Goal: Information Seeking & Learning: Learn about a topic

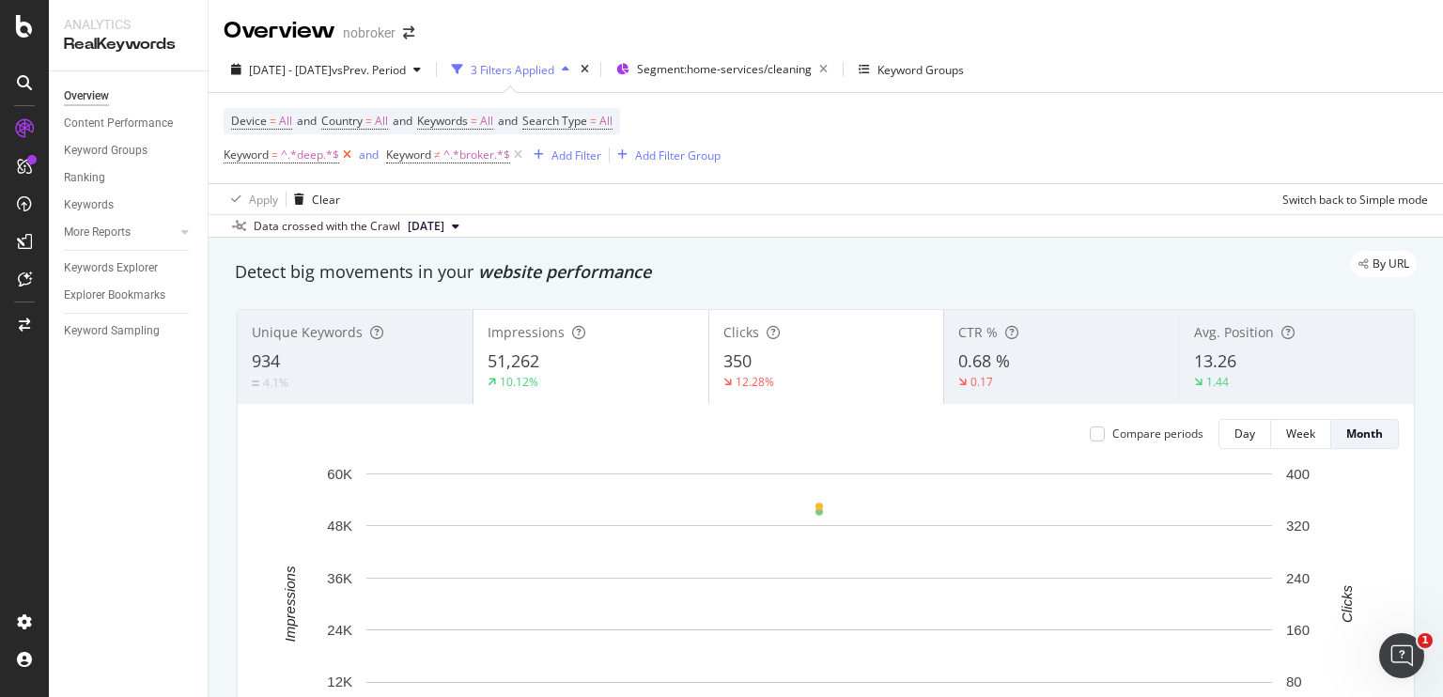
click at [342, 155] on icon at bounding box center [347, 155] width 16 height 19
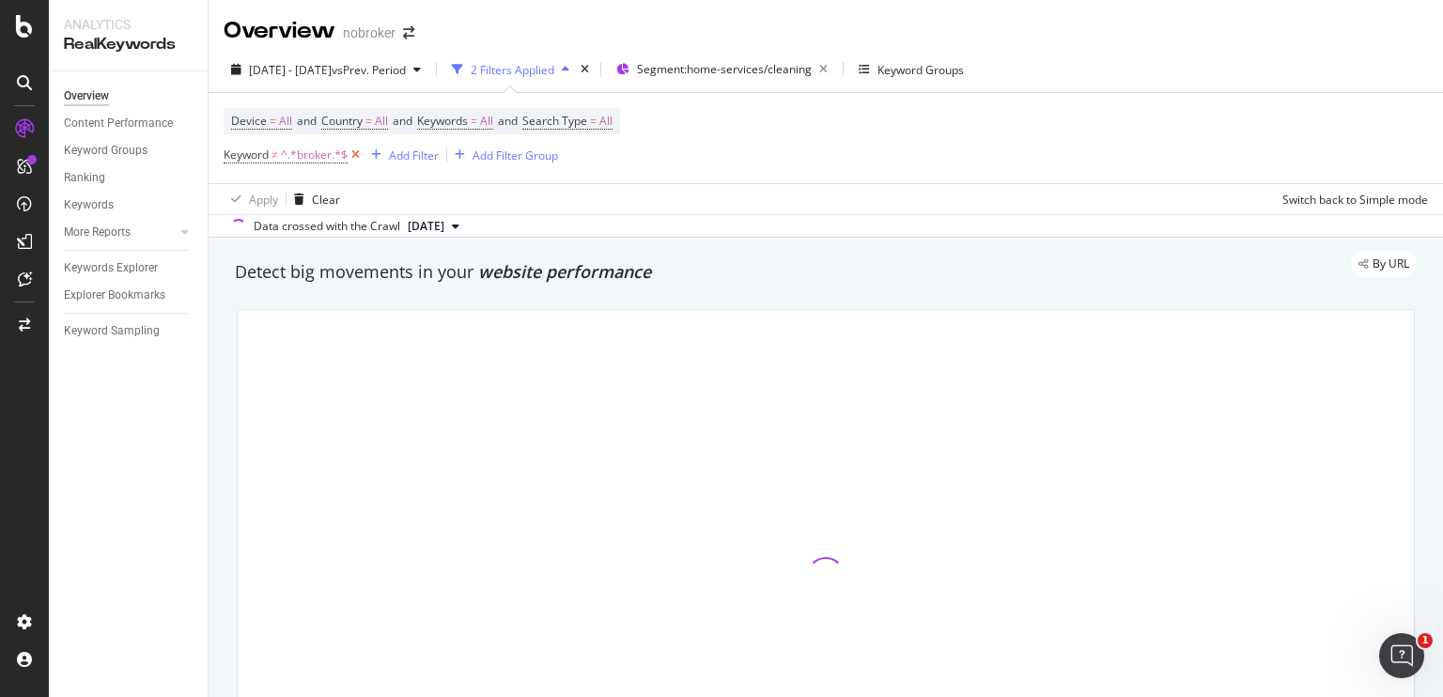
click at [357, 154] on icon at bounding box center [356, 155] width 16 height 19
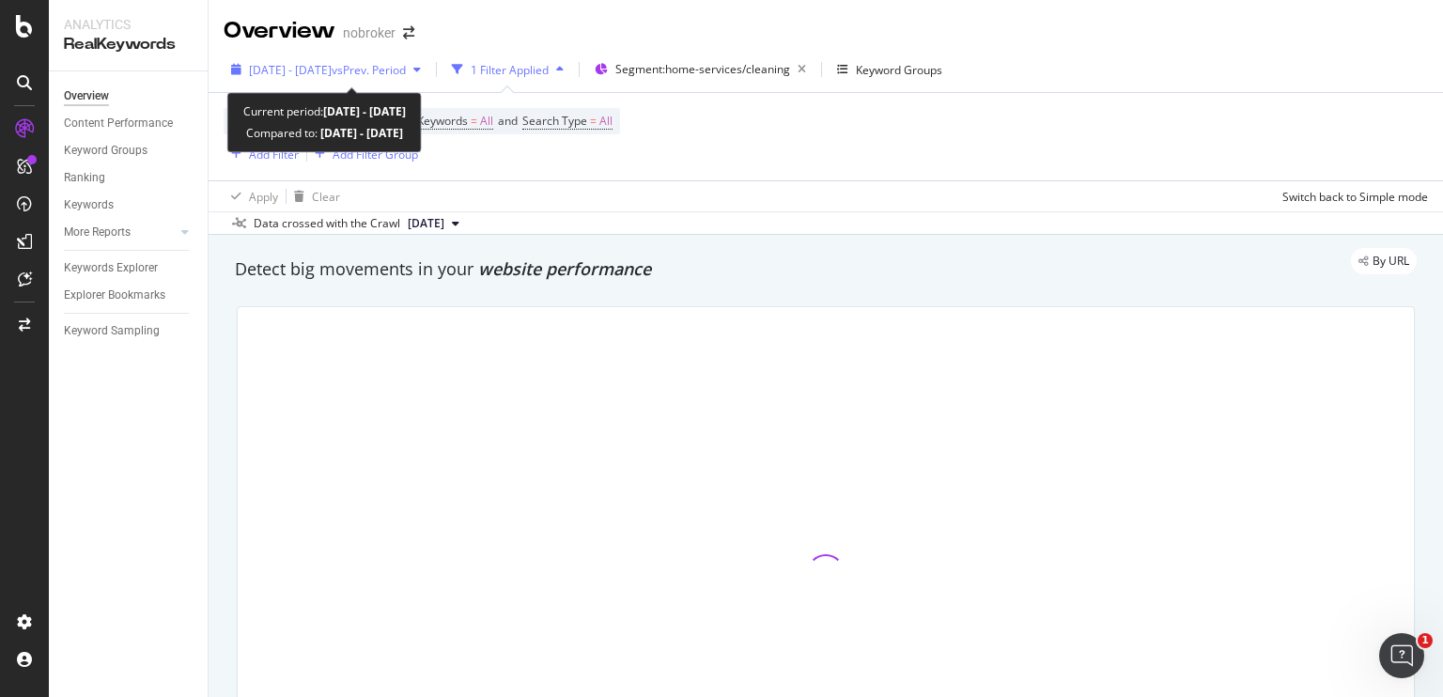
click at [390, 64] on span "vs Prev. Period" at bounding box center [369, 70] width 74 height 16
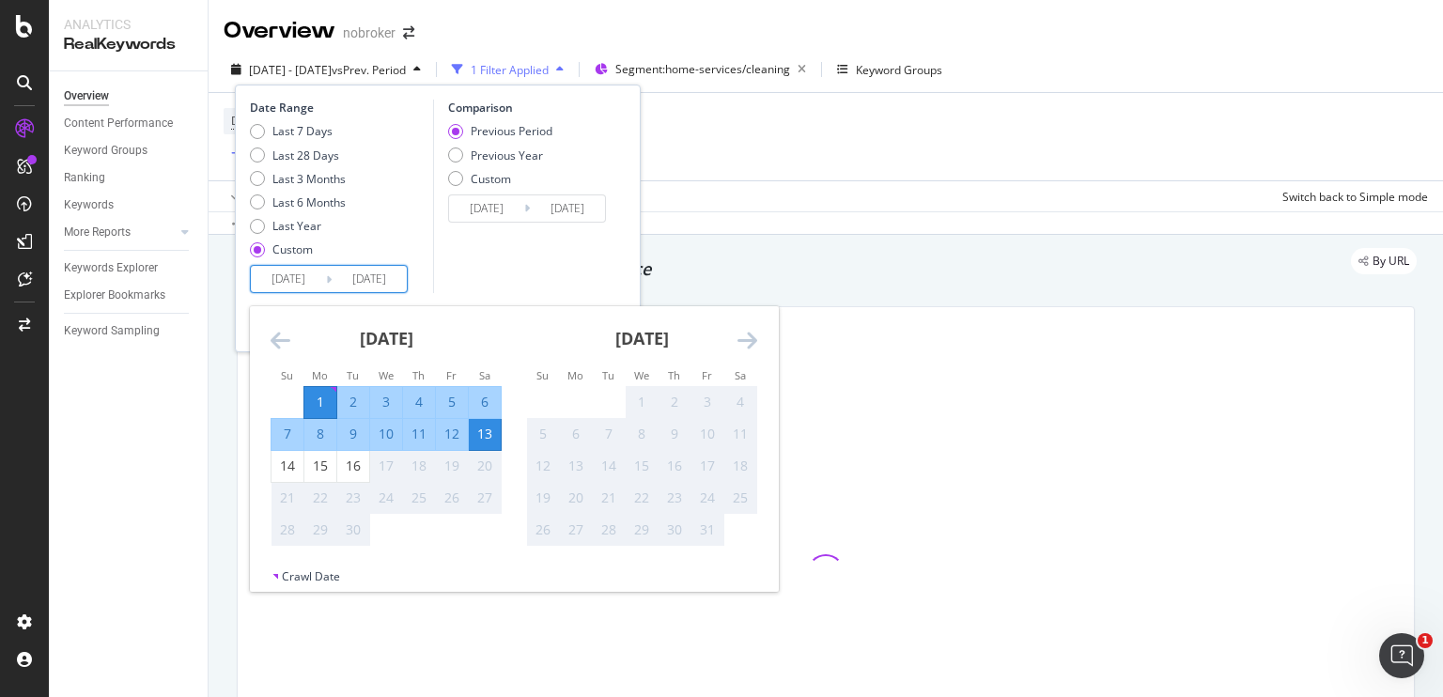
click at [295, 274] on input "[DATE]" at bounding box center [288, 279] width 75 height 26
click at [349, 277] on input "[DATE]" at bounding box center [369, 279] width 75 height 26
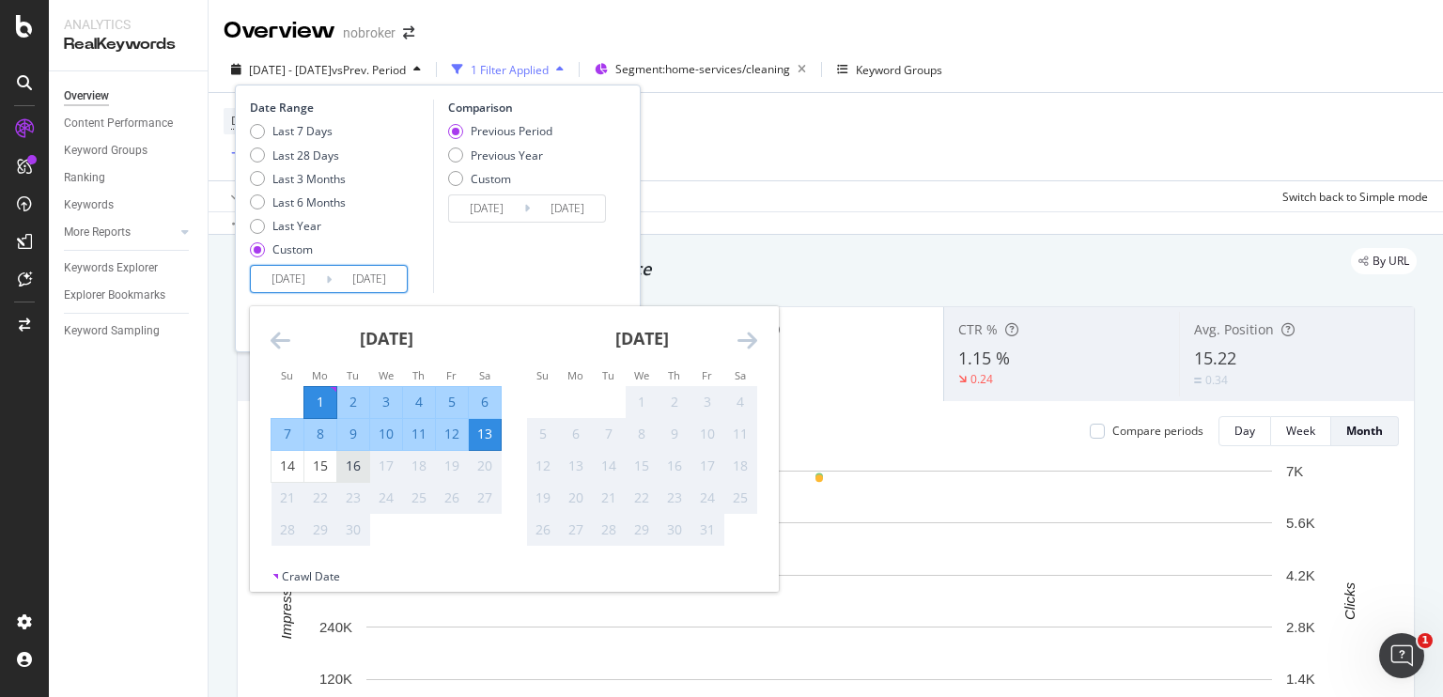
click at [355, 465] on div "16" at bounding box center [353, 466] width 32 height 19
type input "[DATE]"
click at [393, 275] on input "[DATE]" at bounding box center [369, 279] width 75 height 26
click at [492, 259] on div "Comparison Previous Period Previous Year Custom [DATE] Navigate forward to inte…" at bounding box center [522, 197] width 178 height 194
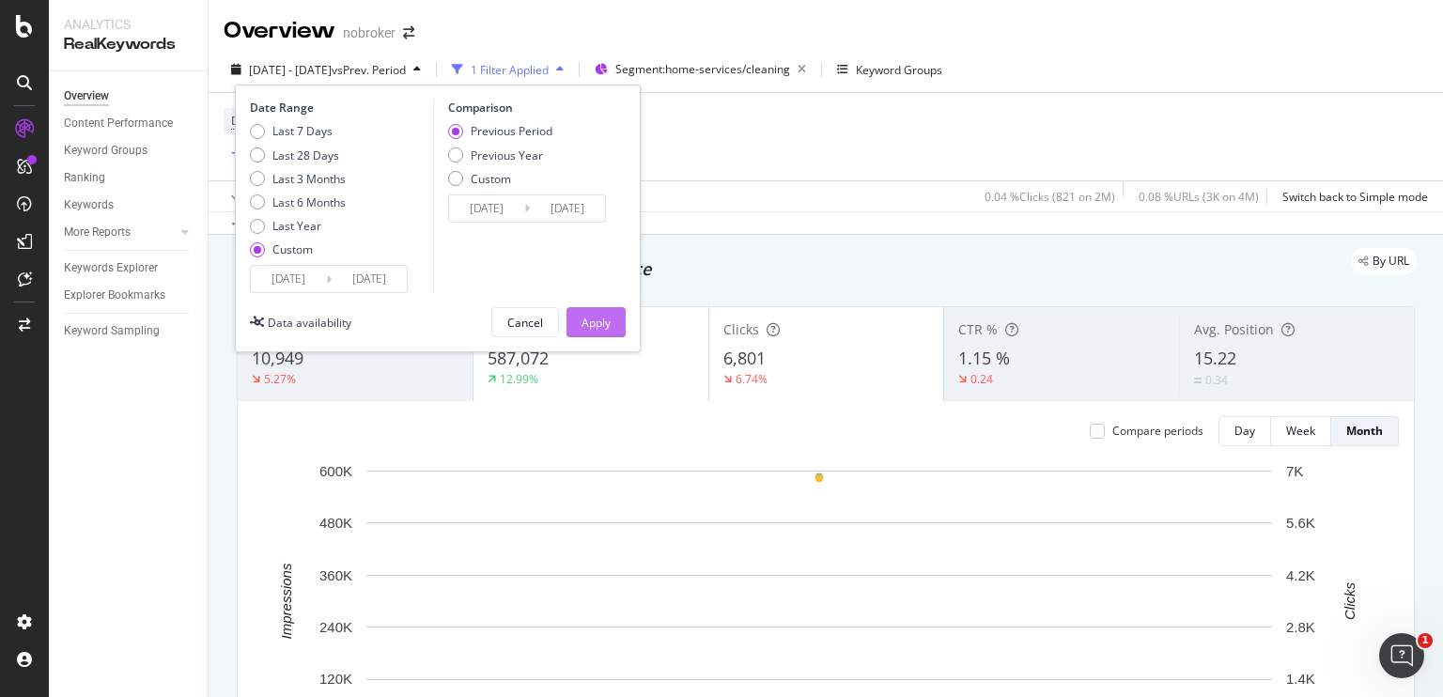
click at [597, 311] on div "Apply" at bounding box center [595, 322] width 29 height 28
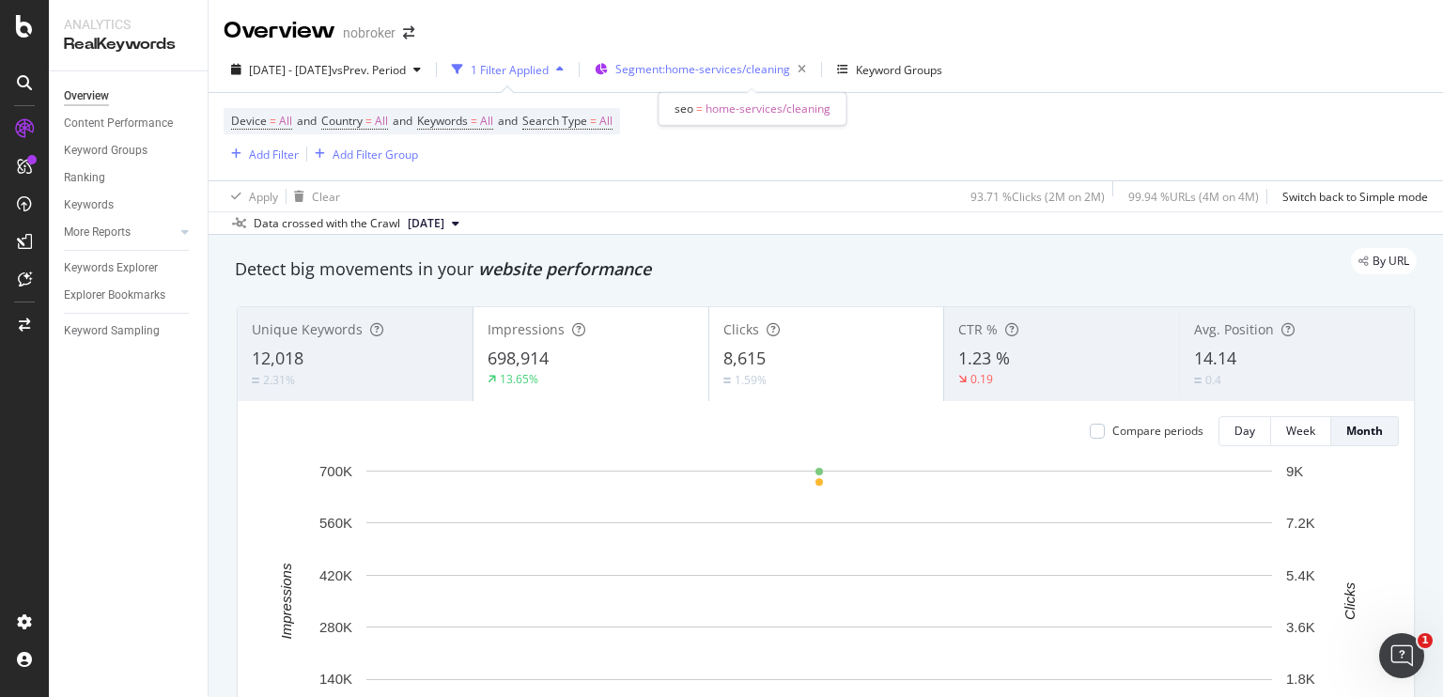
click at [686, 74] on span "Segment: home-services/cleaning" at bounding box center [702, 69] width 175 height 16
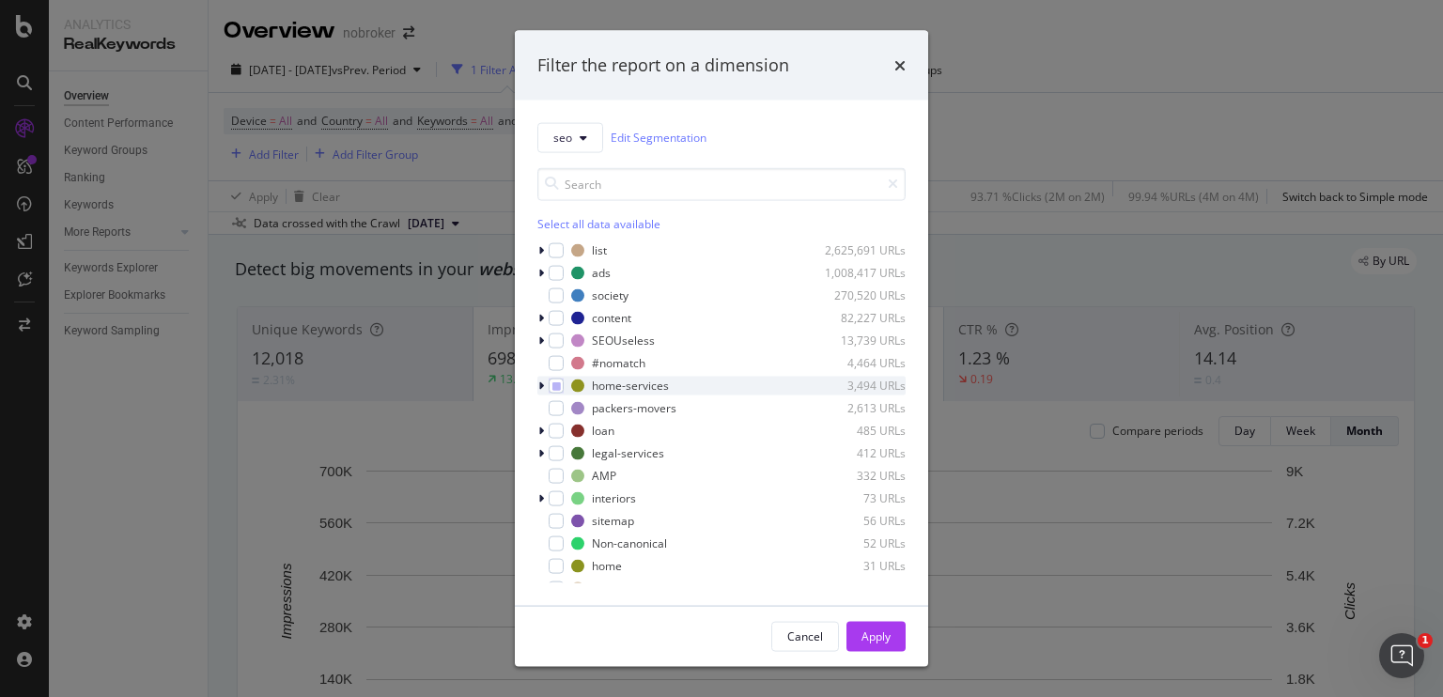
click at [538, 390] on icon "modal" at bounding box center [541, 385] width 6 height 11
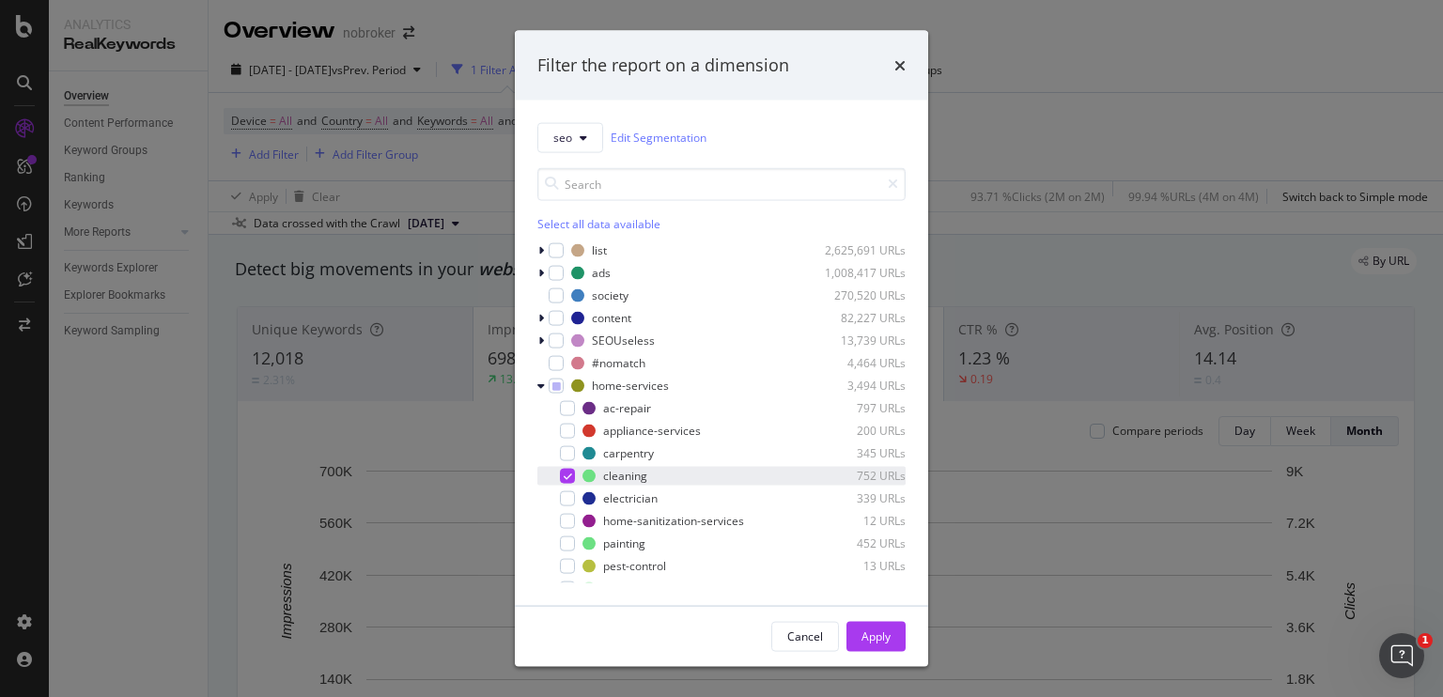
click at [565, 474] on icon "modal" at bounding box center [568, 475] width 8 height 9
click at [560, 543] on div "modal" at bounding box center [567, 542] width 15 height 15
click at [855, 632] on button "Apply" at bounding box center [875, 636] width 59 height 30
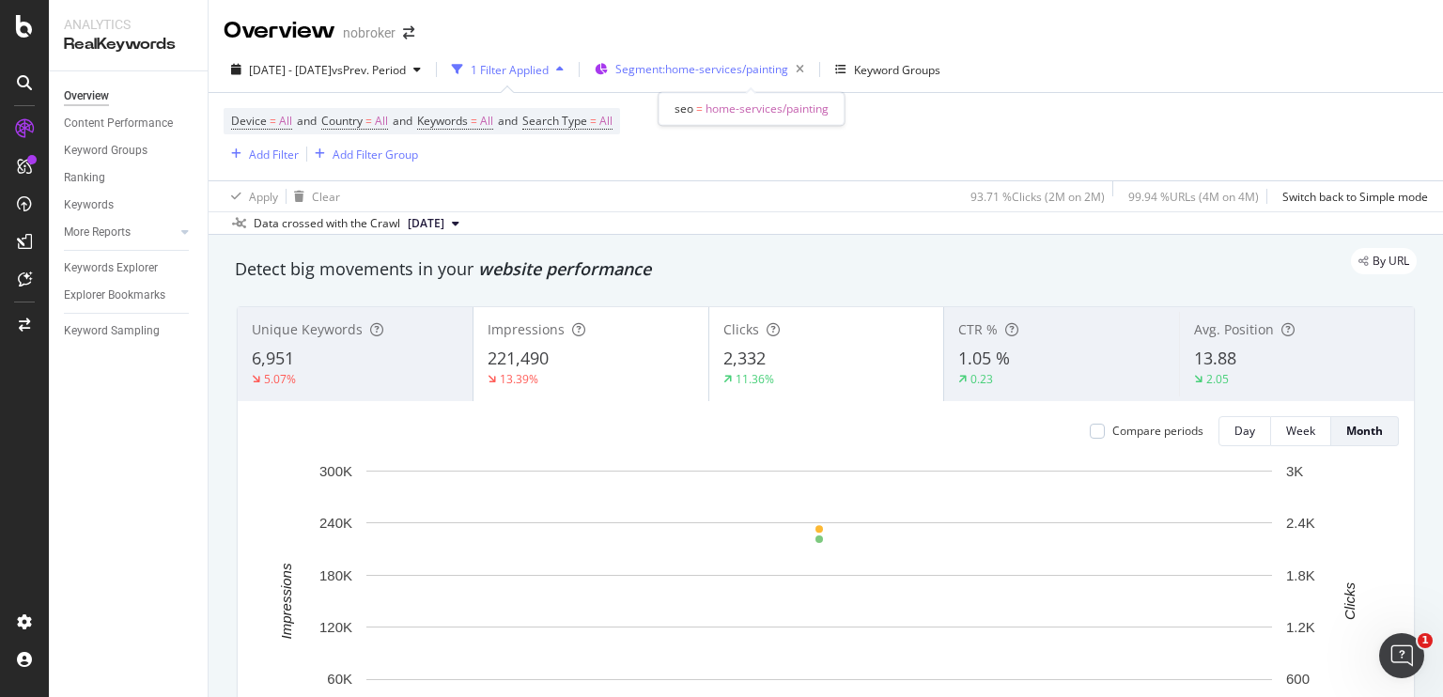
click at [755, 70] on span "Segment: home-services/painting" at bounding box center [701, 69] width 173 height 16
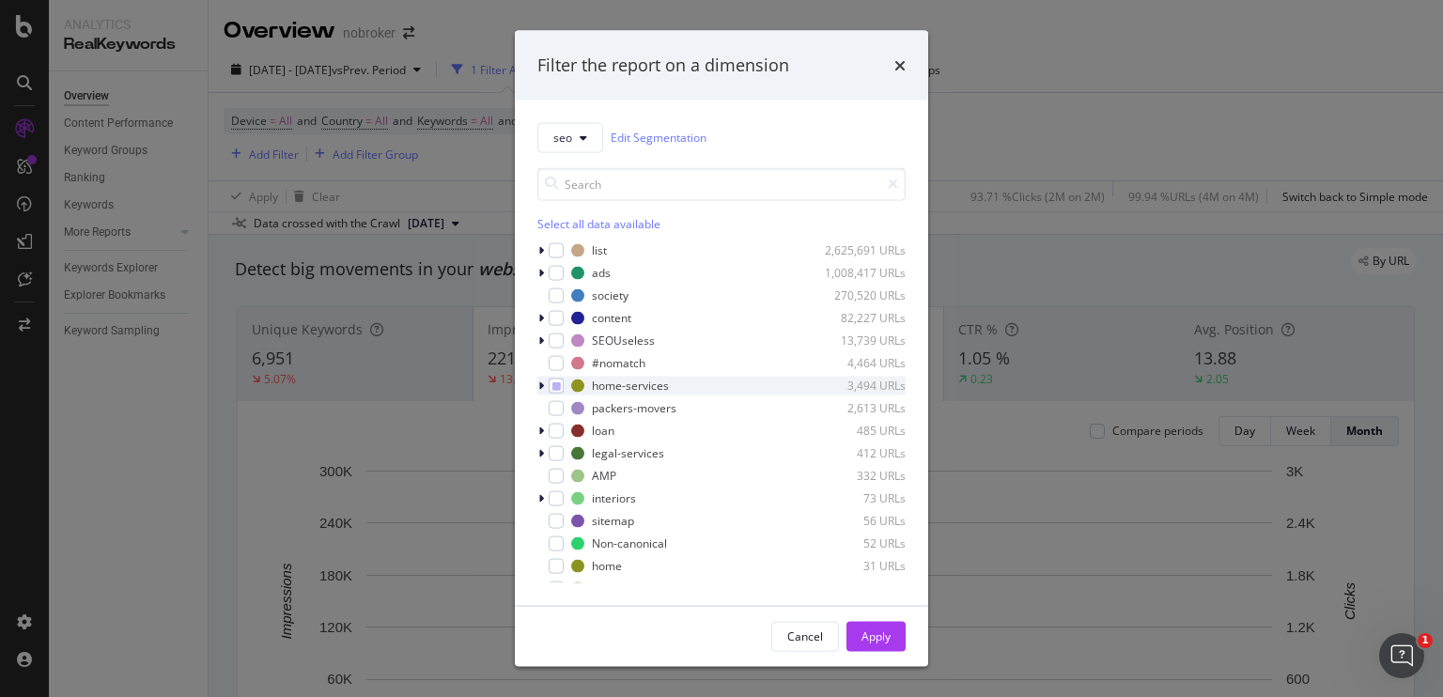
click at [540, 386] on icon "modal" at bounding box center [541, 385] width 6 height 11
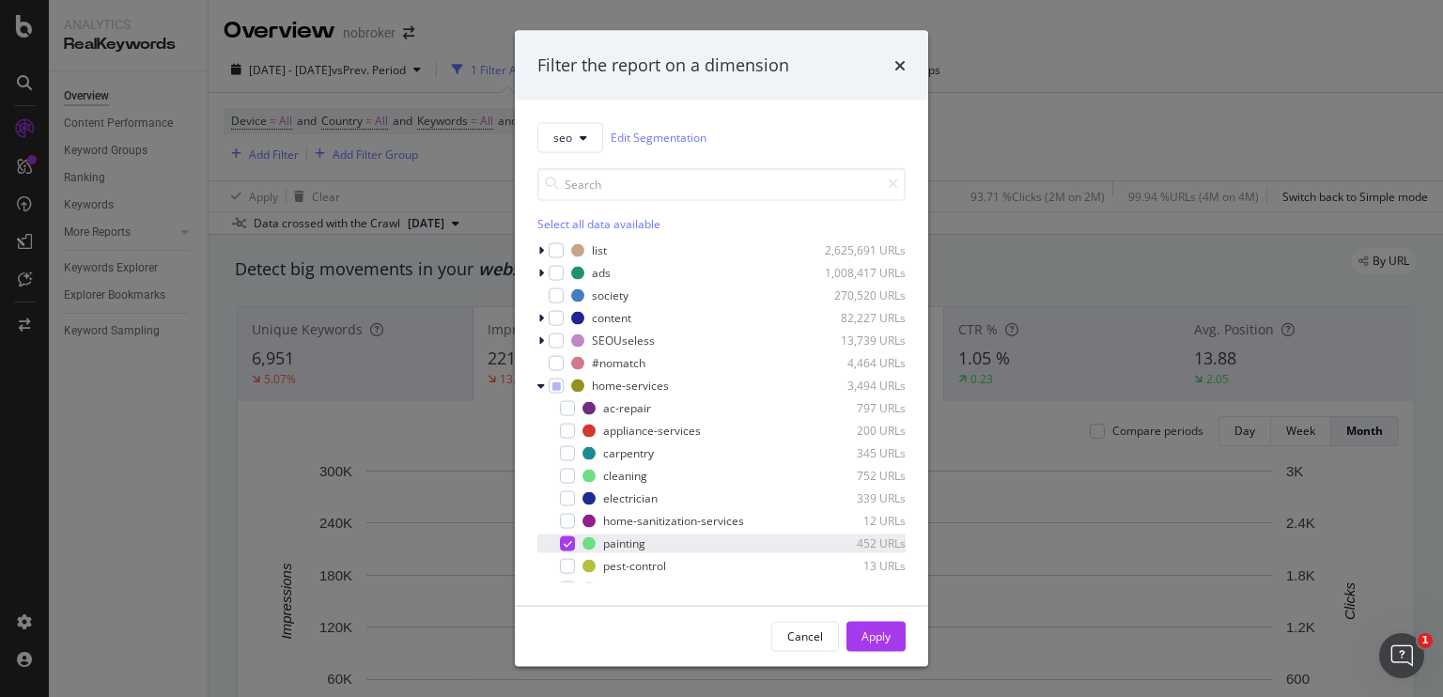
click at [564, 540] on icon "modal" at bounding box center [568, 542] width 8 height 9
click at [565, 406] on div "modal" at bounding box center [567, 407] width 15 height 15
click at [865, 628] on div "Apply" at bounding box center [875, 636] width 29 height 16
